Goal: Task Accomplishment & Management: Use online tool/utility

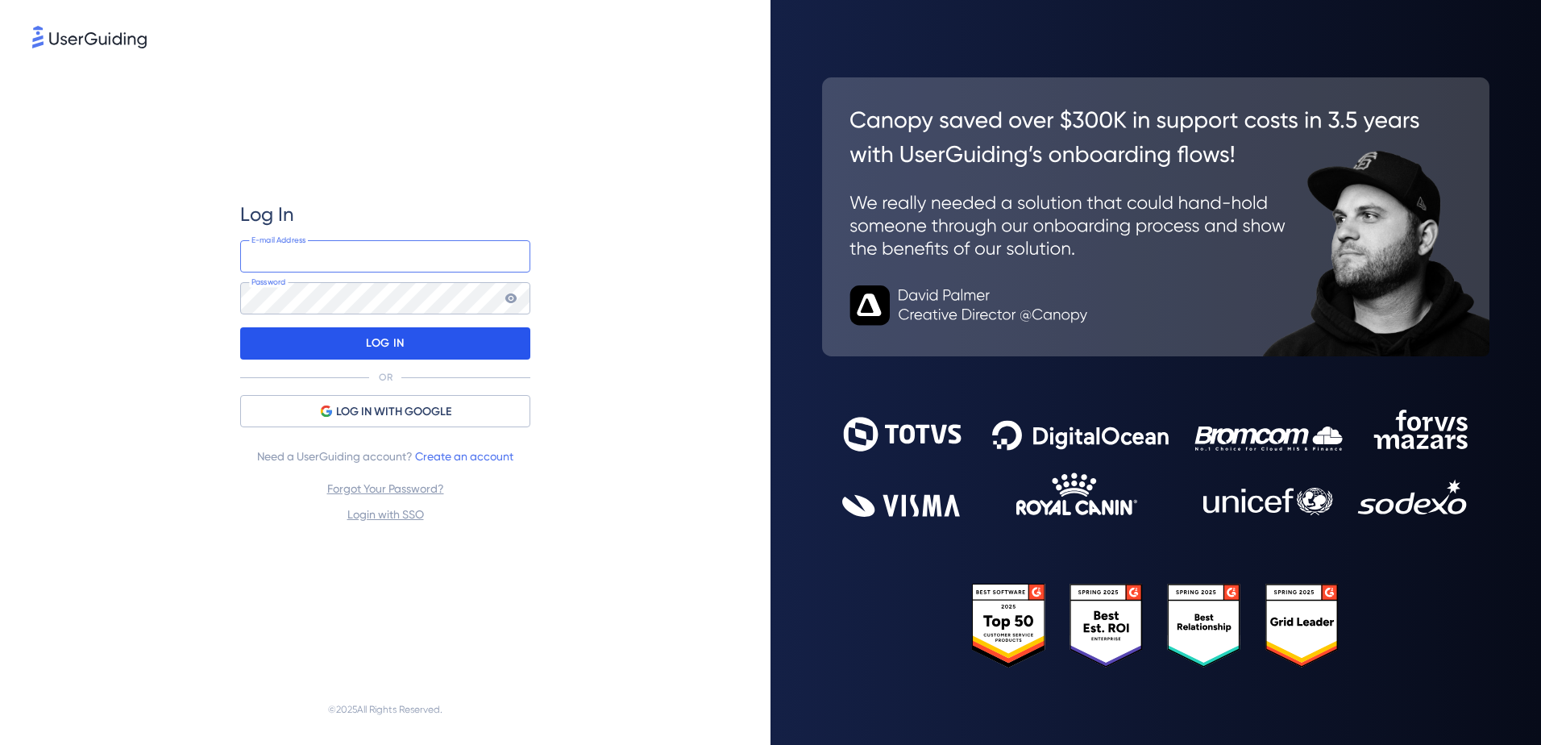
type input "[EMAIL_ADDRESS][DOMAIN_NAME]"
click at [370, 342] on p "LOG IN" at bounding box center [385, 343] width 38 height 26
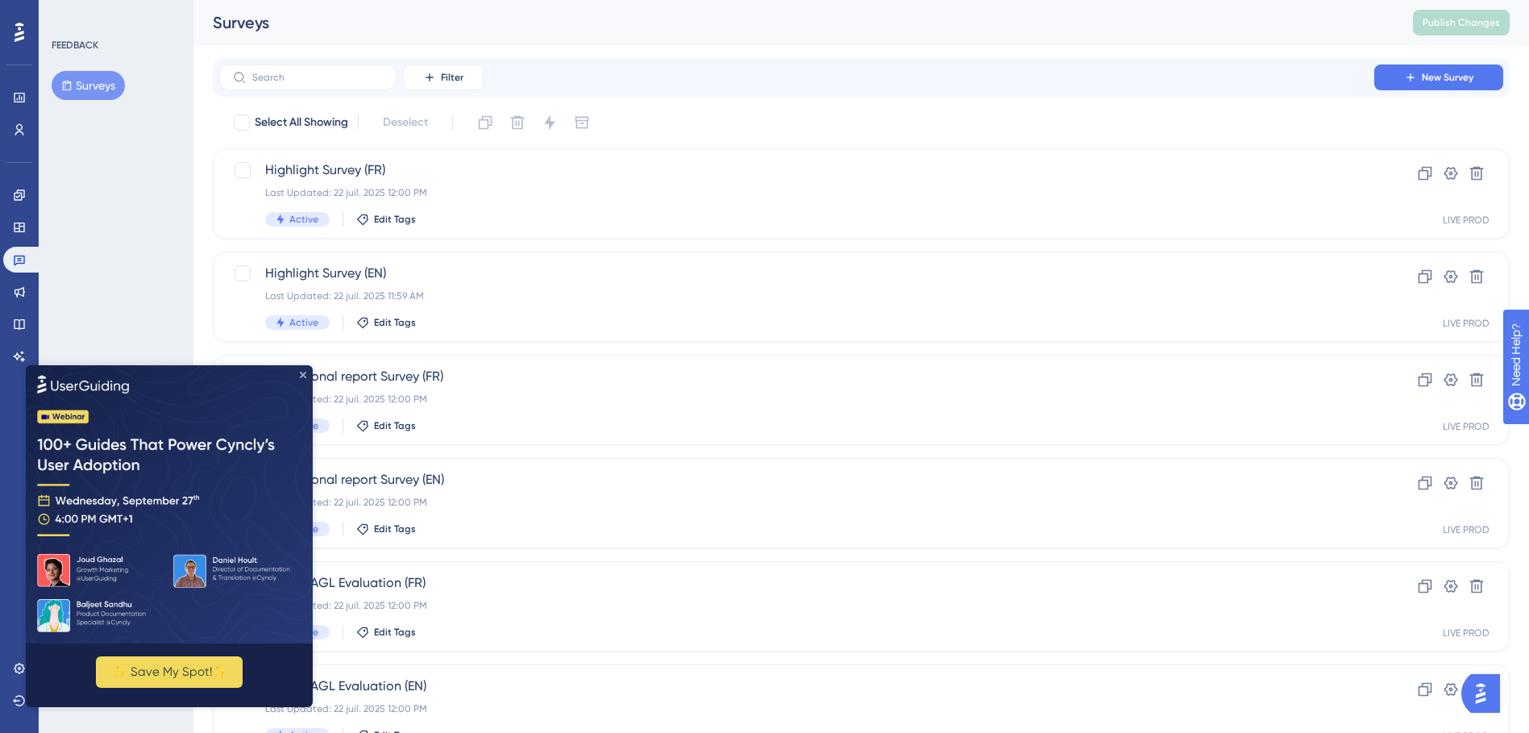
drag, startPoint x: 304, startPoint y: 372, endPoint x: 330, endPoint y: 737, distance: 366.8
click at [304, 372] on icon "Close Preview" at bounding box center [303, 374] width 6 height 6
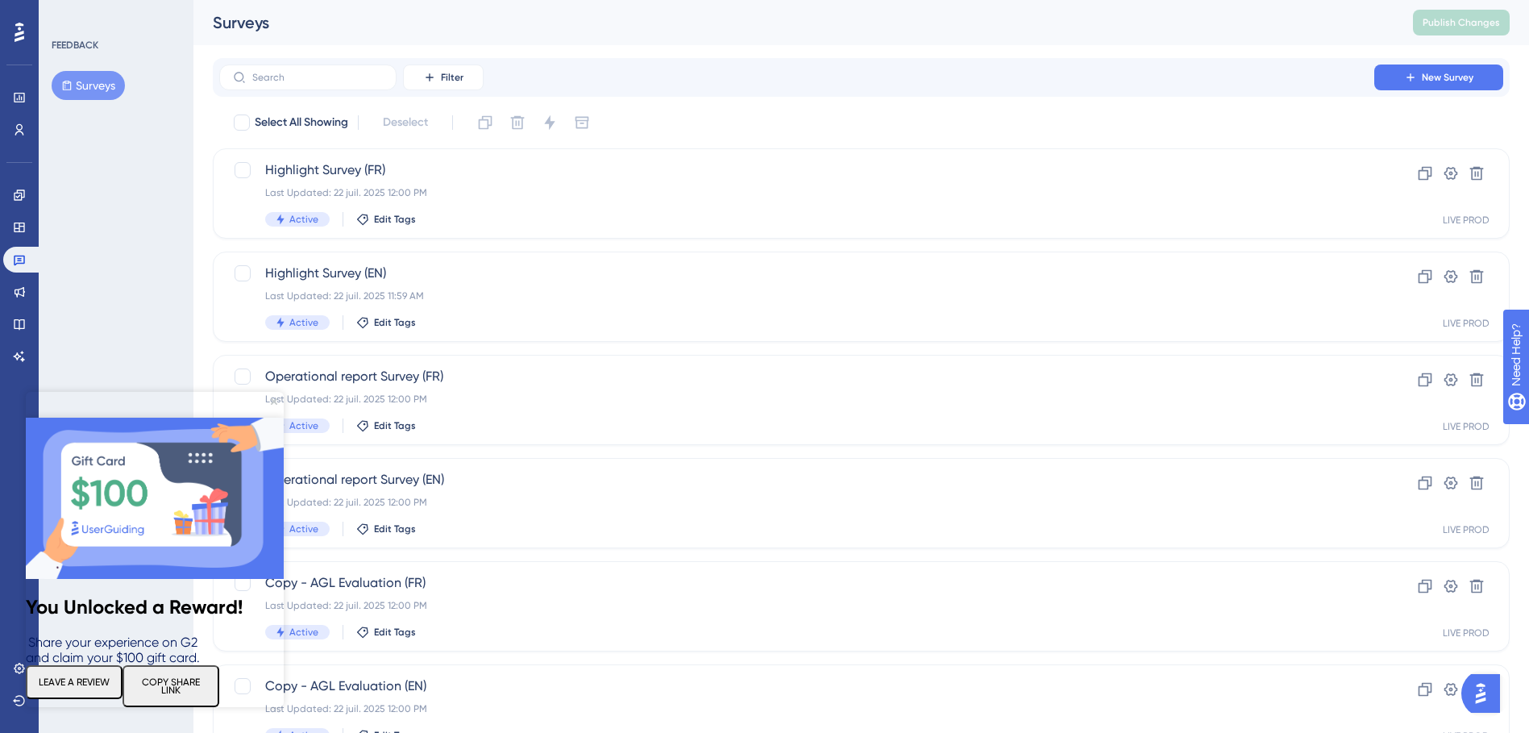
click at [276, 417] on img at bounding box center [155, 497] width 258 height 161
click at [119, 308] on div "FEEDBACK Surveys" at bounding box center [116, 366] width 155 height 733
click at [276, 399] on icon "Close Preview" at bounding box center [274, 401] width 6 height 6
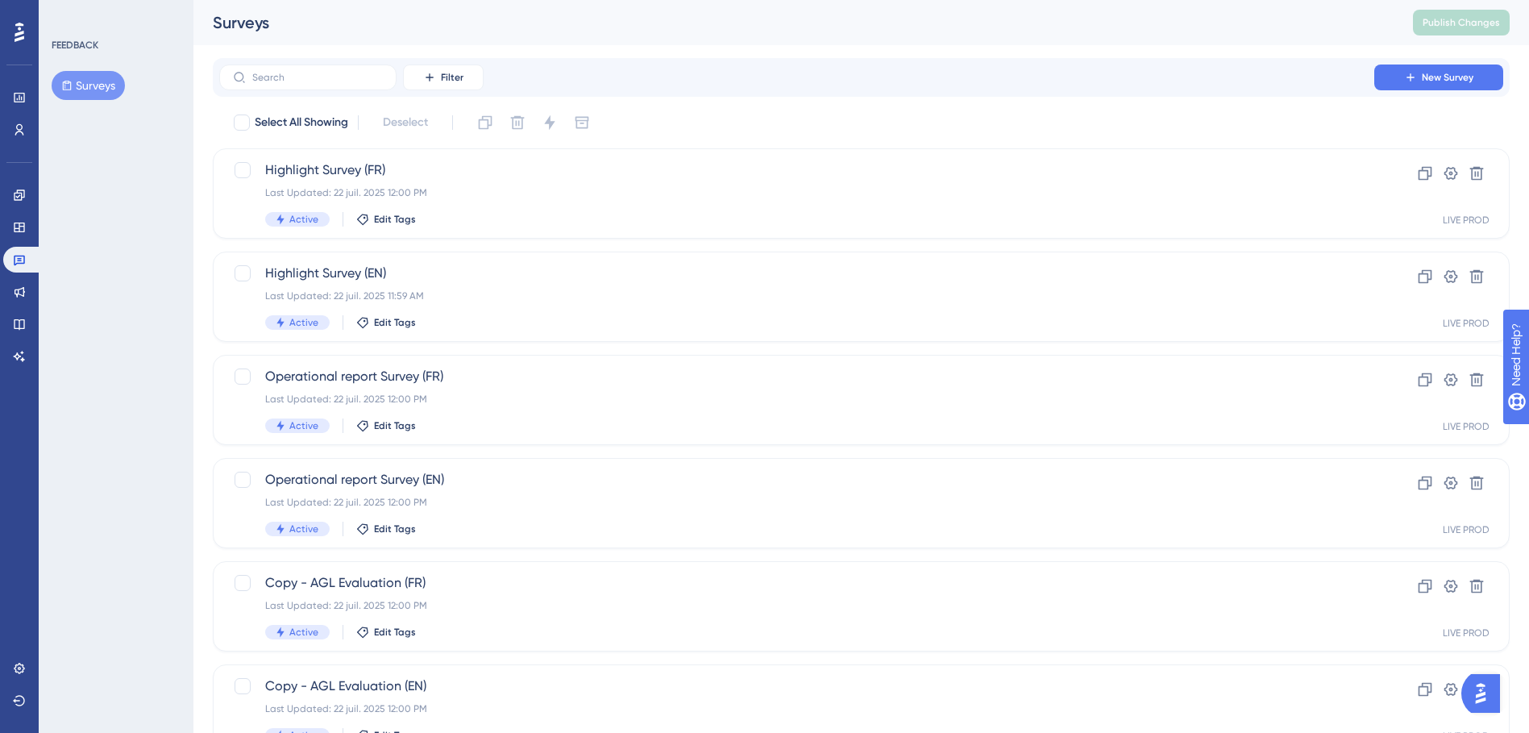
click at [159, 313] on div "FEEDBACK Surveys" at bounding box center [116, 366] width 155 height 733
click at [93, 301] on div "FEEDBACK Surveys" at bounding box center [116, 366] width 155 height 733
click at [147, 359] on div "FEEDBACK Surveys" at bounding box center [116, 366] width 155 height 733
click at [1292, 118] on div "Select All Showing Deselect" at bounding box center [870, 123] width 1277 height 26
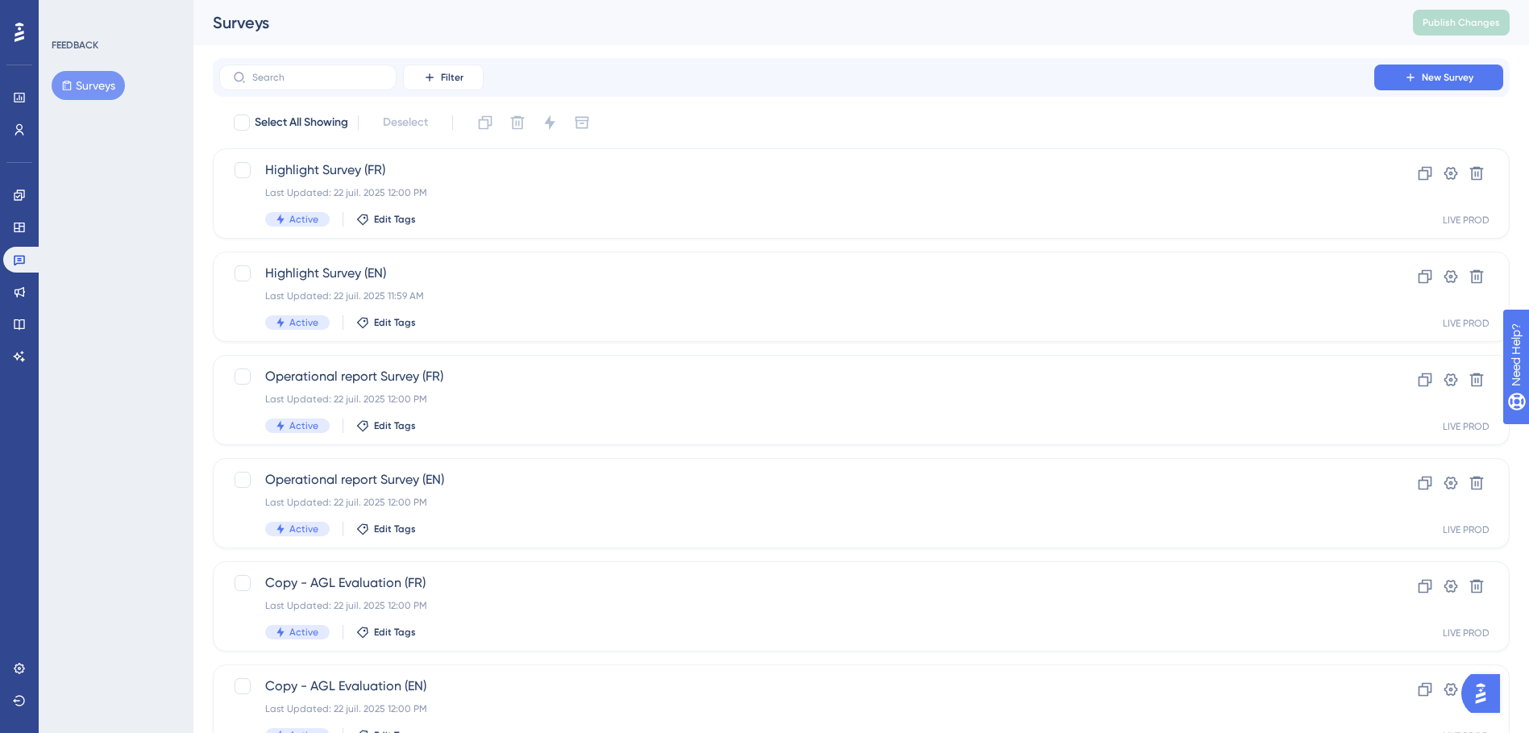
drag, startPoint x: 1245, startPoint y: 121, endPoint x: 1252, endPoint y: 125, distance: 8.3
click at [1246, 121] on div "Select All Showing Deselect" at bounding box center [870, 123] width 1277 height 26
click at [1108, 114] on div "Select All Showing Deselect" at bounding box center [870, 123] width 1277 height 26
